Goal: Information Seeking & Learning: Learn about a topic

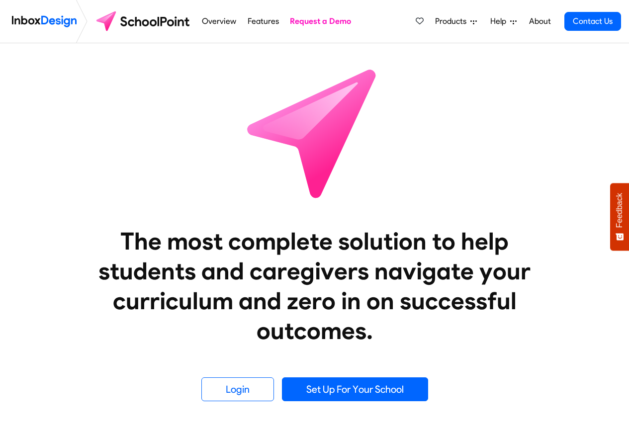
click at [456, 24] on span "Products" at bounding box center [452, 21] width 35 height 12
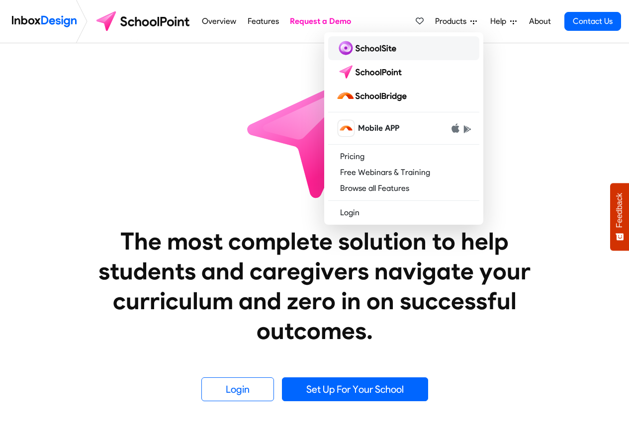
click at [365, 49] on img at bounding box center [368, 48] width 64 height 16
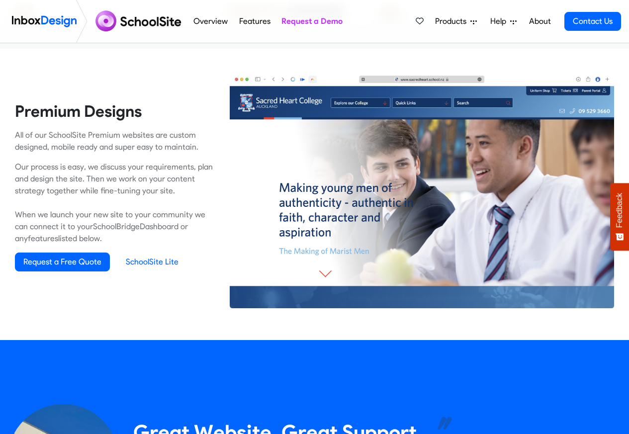
scroll to position [717, 0]
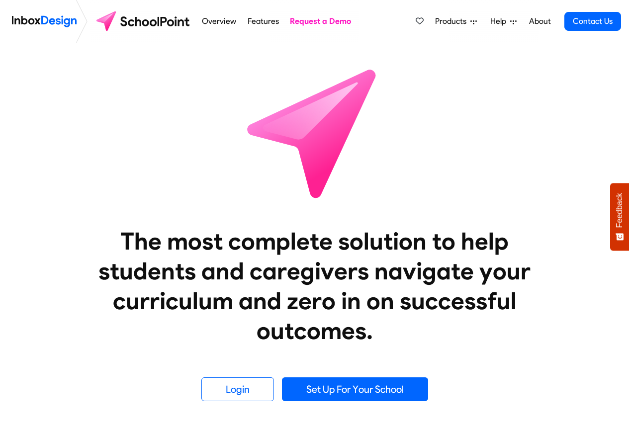
click at [460, 24] on span "Products" at bounding box center [452, 21] width 35 height 12
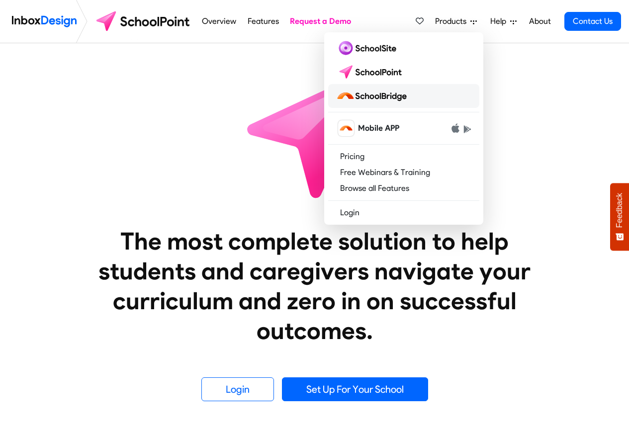
click at [367, 96] on img at bounding box center [373, 96] width 75 height 16
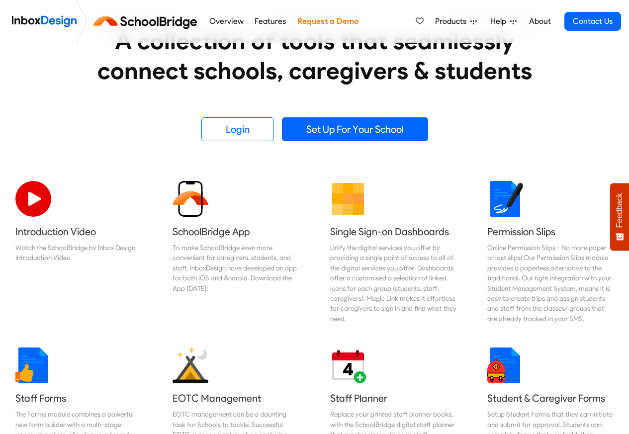
scroll to position [119, 0]
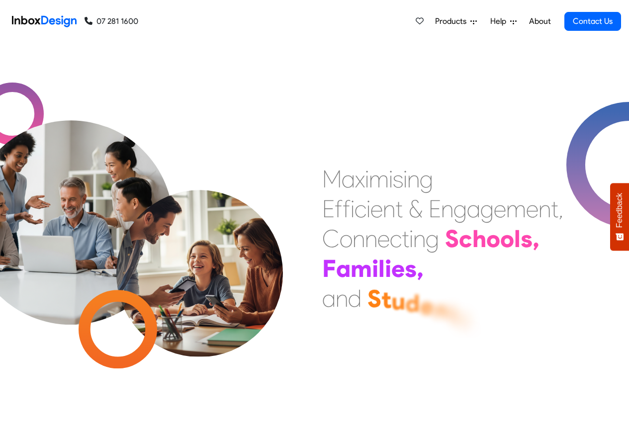
click at [461, 22] on span "Products" at bounding box center [452, 21] width 35 height 12
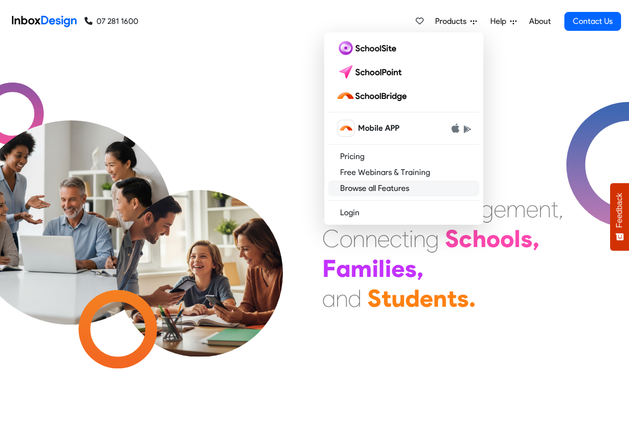
click at [365, 189] on link "Browse all Features" at bounding box center [403, 189] width 151 height 16
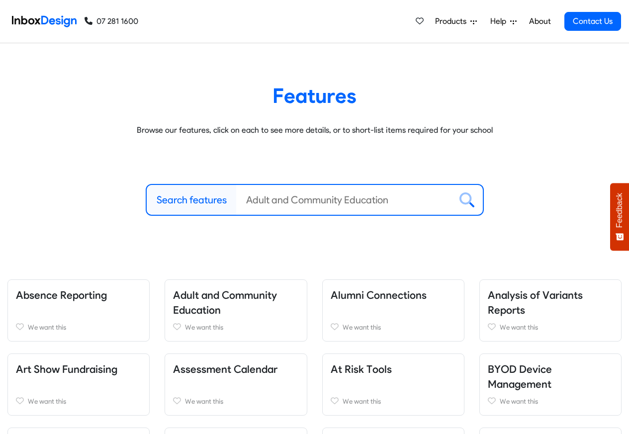
click at [178, 199] on label "Search features" at bounding box center [192, 200] width 70 height 15
click at [236, 199] on input "Search features" at bounding box center [343, 200] width 215 height 30
paste input "bespoke"
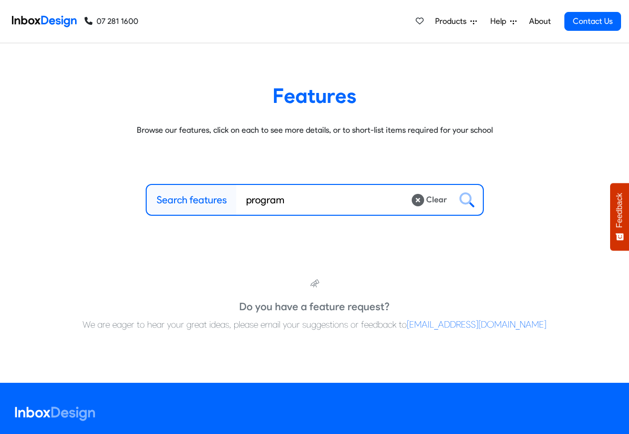
type input "program"
click at [468, 201] on icon at bounding box center [467, 200] width 15 height 15
click at [451, 185] on button at bounding box center [467, 200] width 32 height 30
click at [523, 0] on div "Products Mobile APP Pricing Free Webinars & Training Browse all Features Login …" at bounding box center [517, 21] width 210 height 43
